Goal: Information Seeking & Learning: Learn about a topic

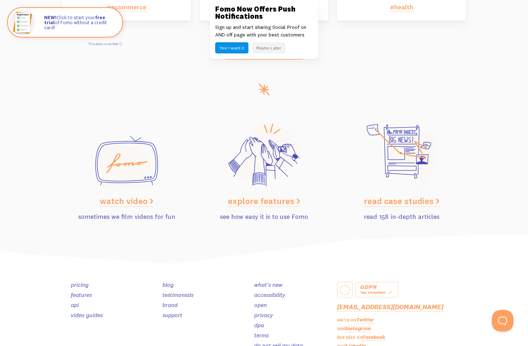
scroll to position [3589, 0]
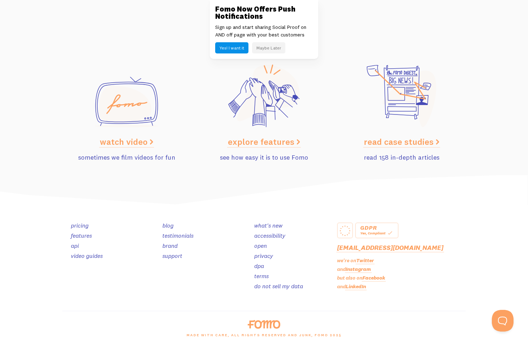
click at [268, 141] on link "explore features" at bounding box center [264, 141] width 72 height 11
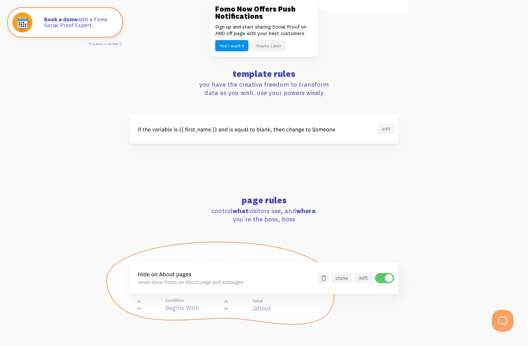
scroll to position [557, 0]
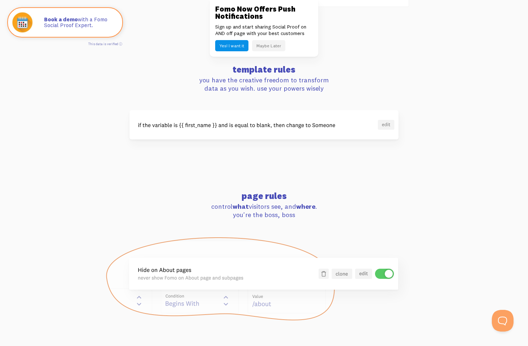
click at [256, 46] on button "Maybe Later" at bounding box center [268, 45] width 33 height 11
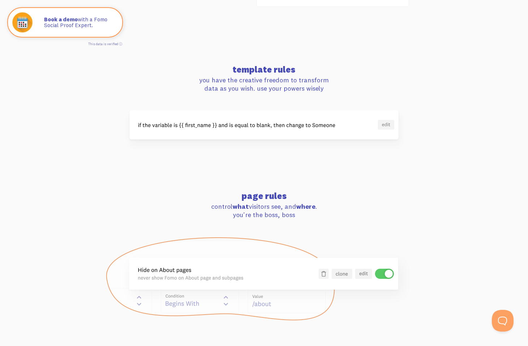
click at [388, 125] on img at bounding box center [263, 124] width 269 height 29
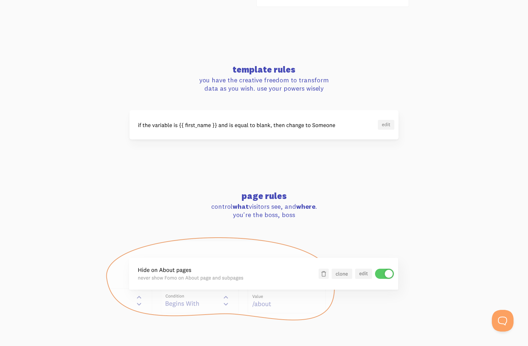
click at [385, 124] on img at bounding box center [263, 124] width 269 height 29
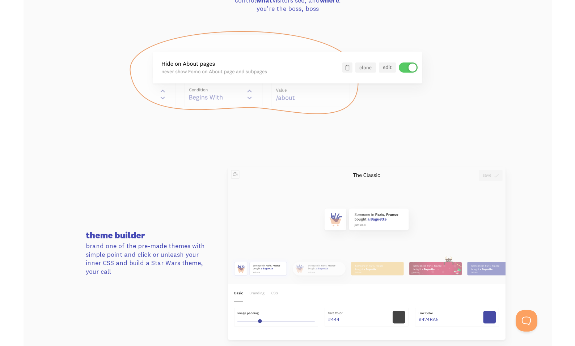
scroll to position [761, 0]
